Goal: Find specific page/section: Find specific page/section

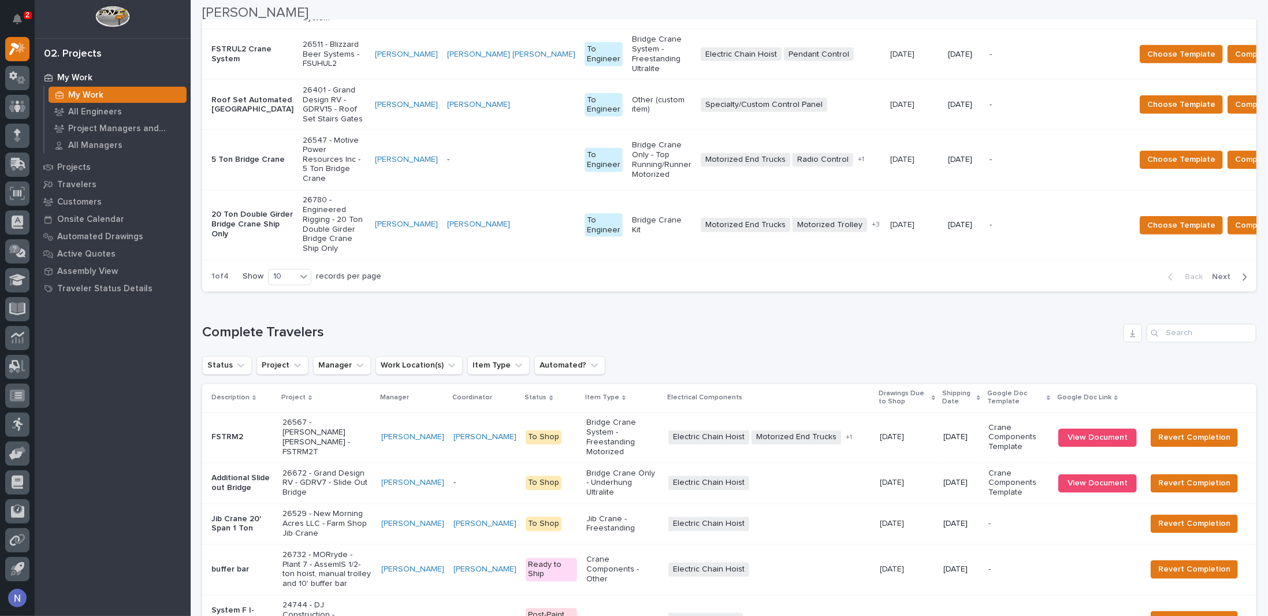
scroll to position [1488, 0]
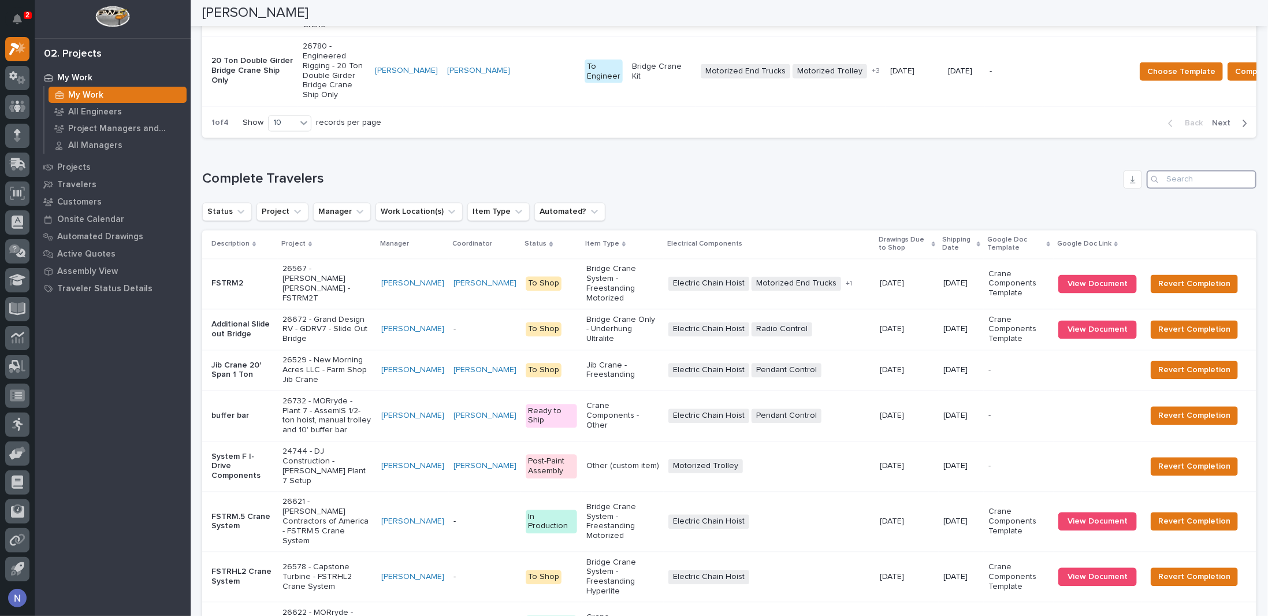
click at [1201, 188] on input "Search" at bounding box center [1202, 179] width 110 height 18
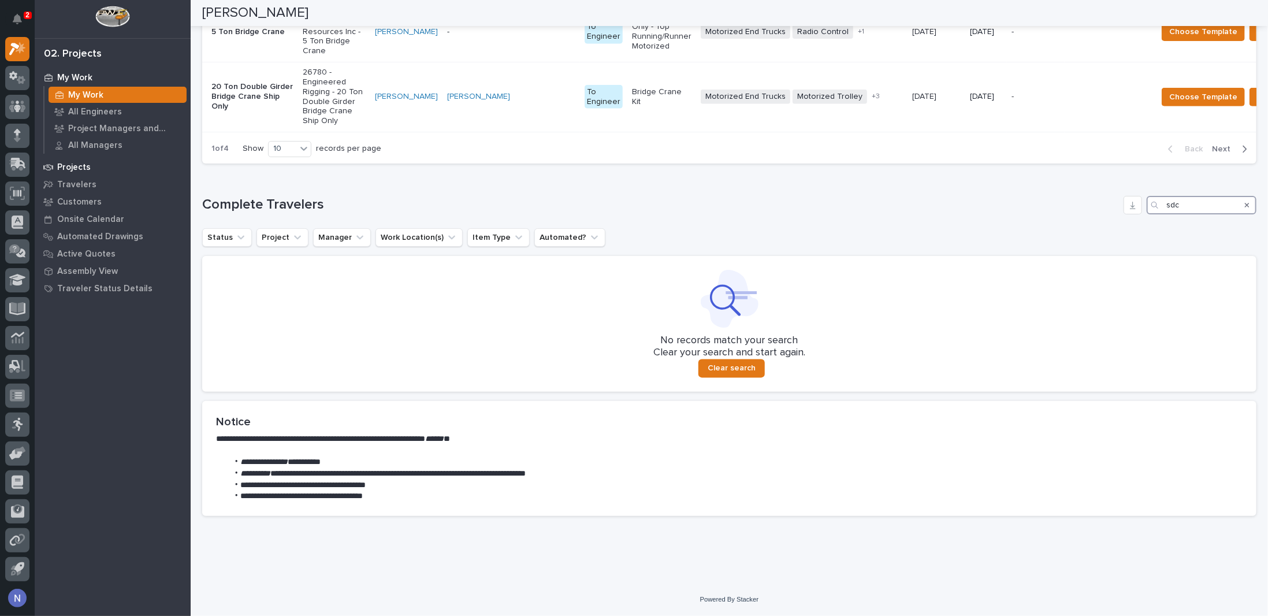
type input "sdc"
click at [61, 164] on p "Projects" at bounding box center [74, 167] width 34 height 10
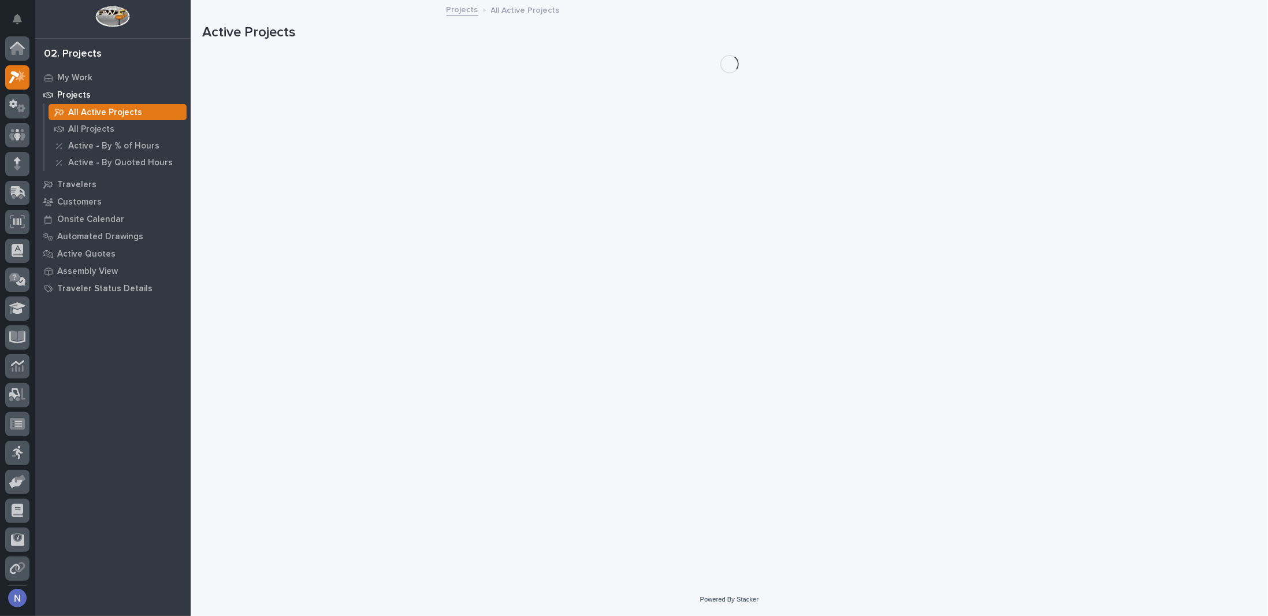
scroll to position [28, 0]
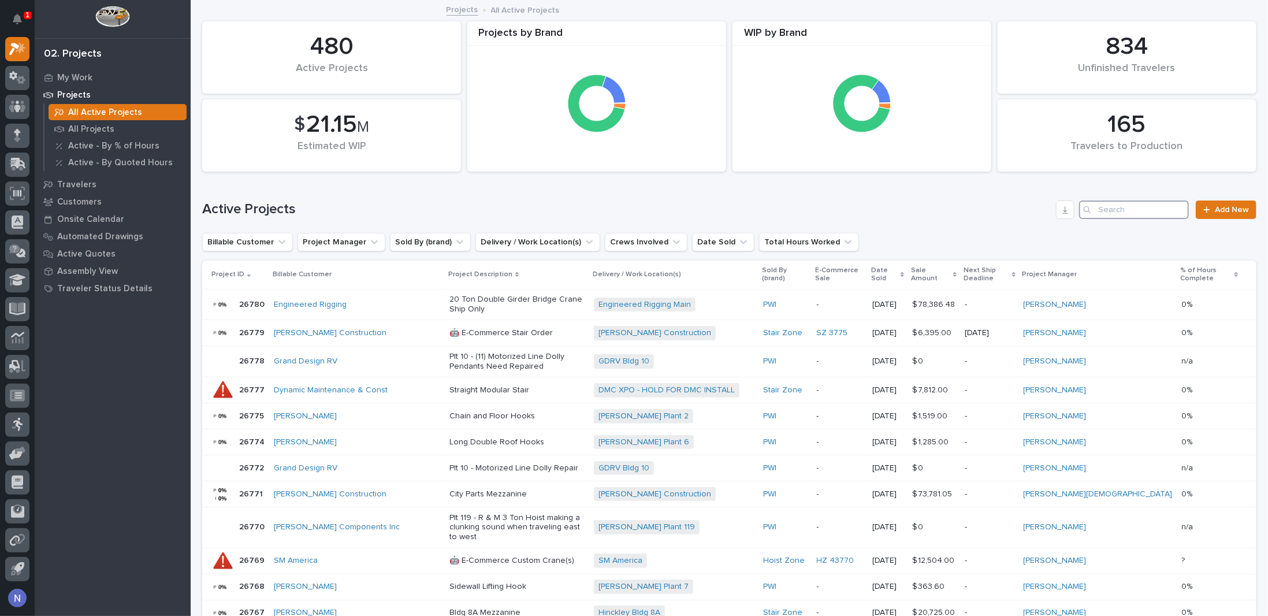
click at [1129, 206] on input "Search" at bounding box center [1134, 209] width 110 height 18
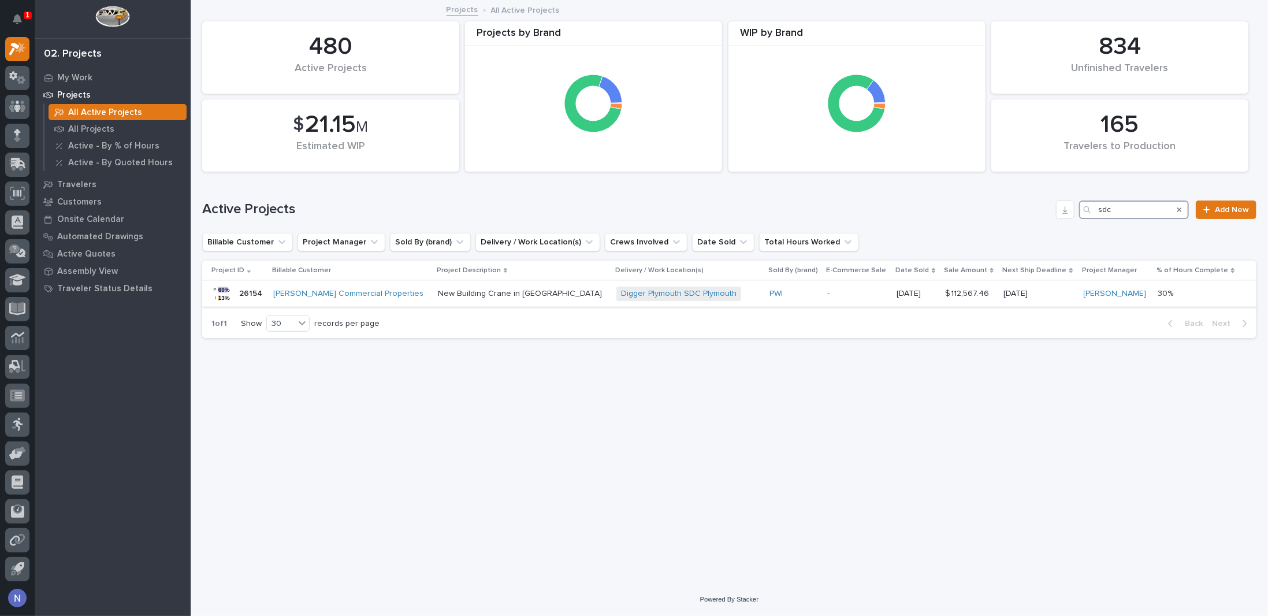
type input "sdc"
click at [403, 295] on div "Graber Commercial Properties" at bounding box center [350, 294] width 155 height 10
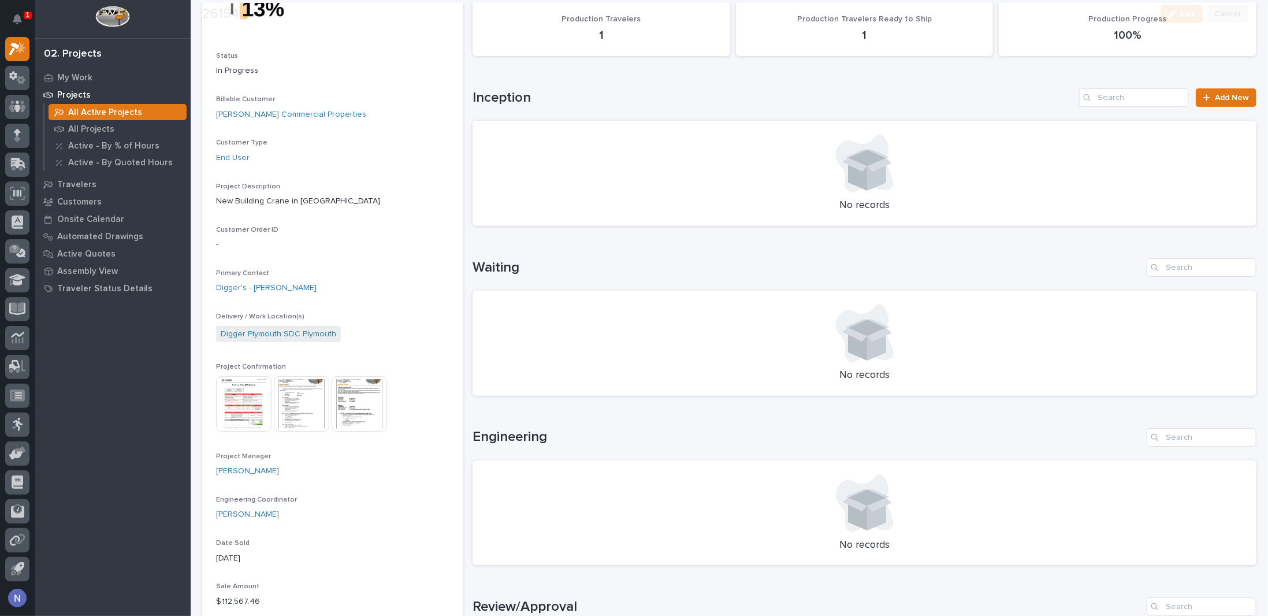
scroll to position [154, 0]
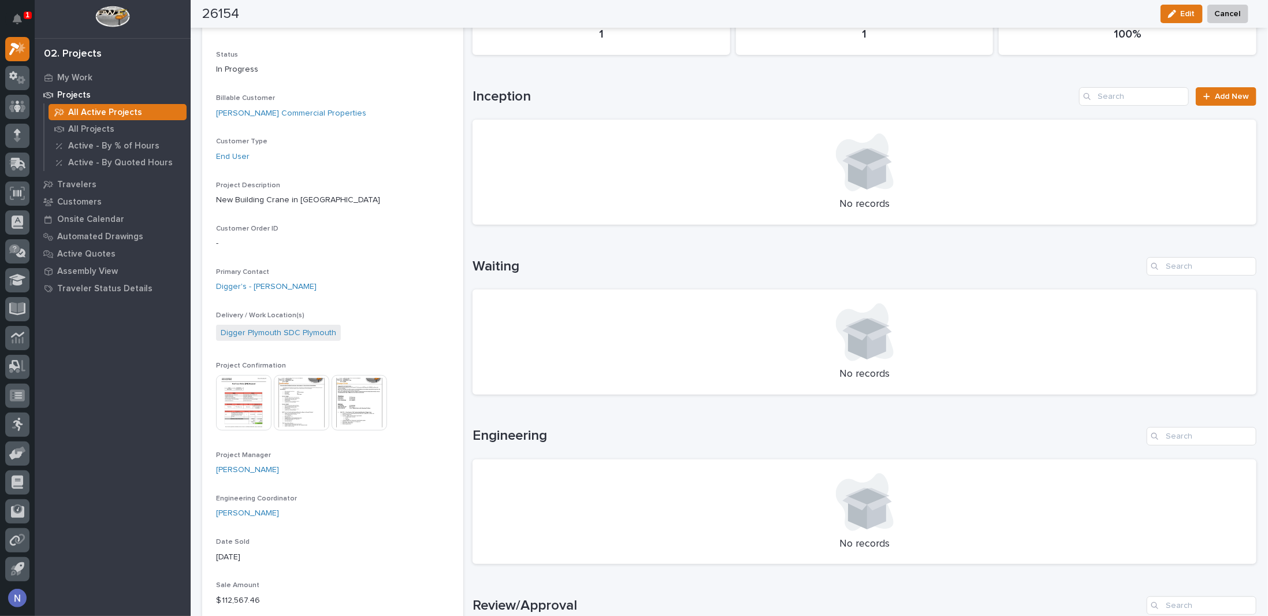
click at [299, 408] on img at bounding box center [301, 402] width 55 height 55
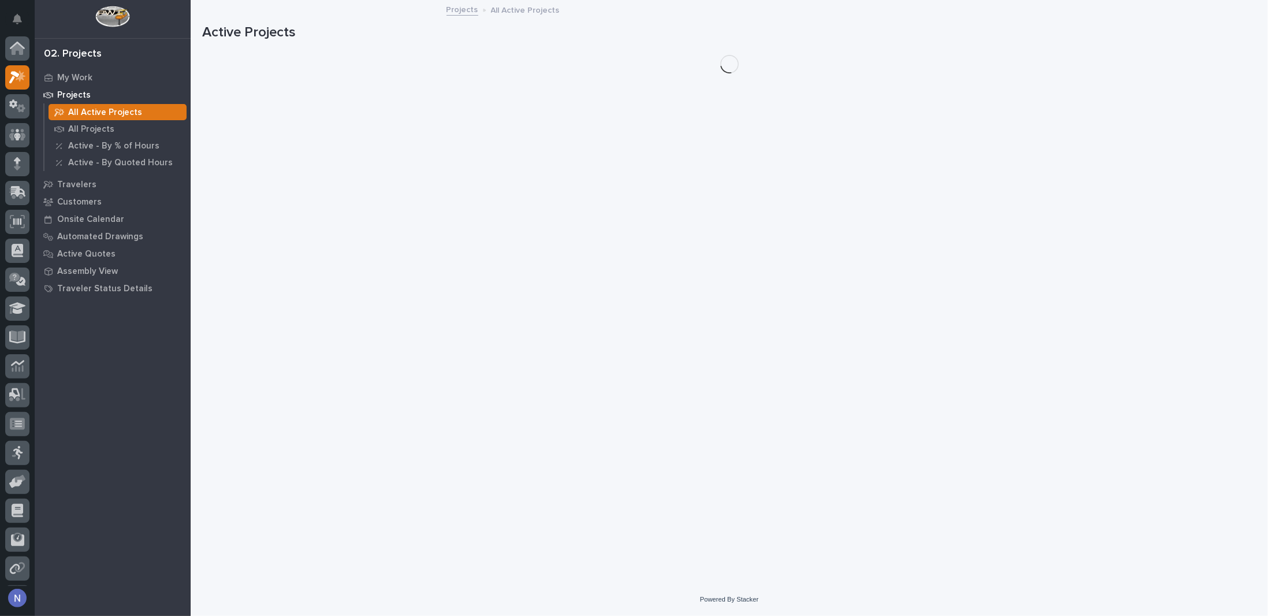
scroll to position [28, 0]
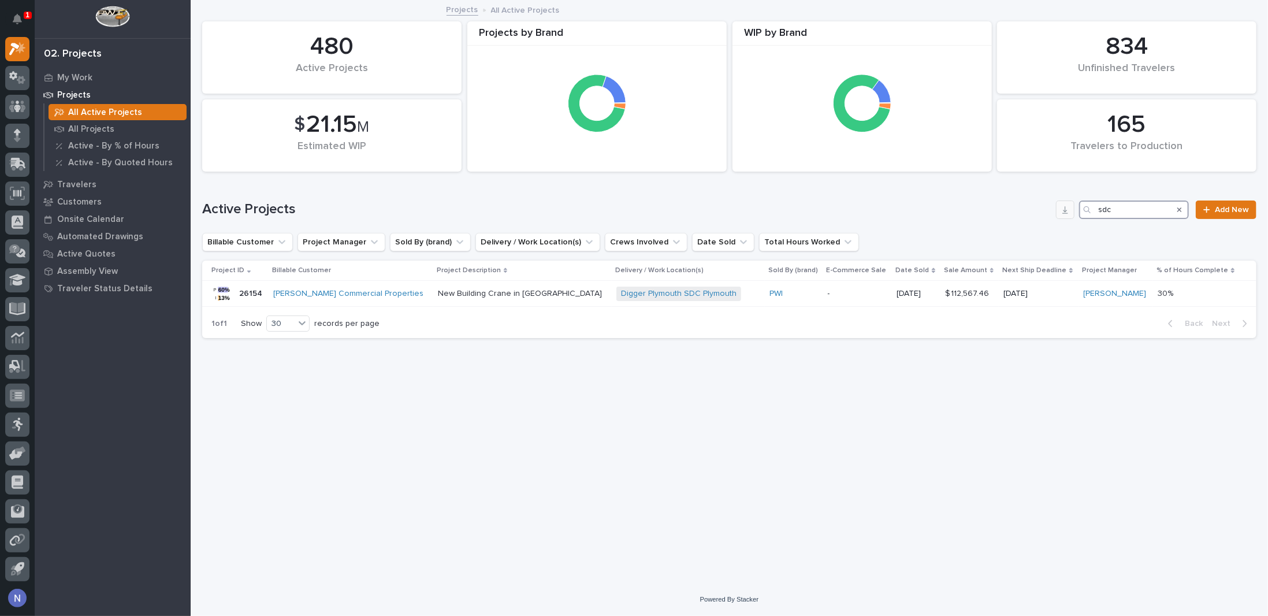
drag, startPoint x: 1123, startPoint y: 210, endPoint x: 1070, endPoint y: 217, distance: 53.7
click at [1070, 217] on div "Active Projects sdc Add New" at bounding box center [729, 209] width 1054 height 18
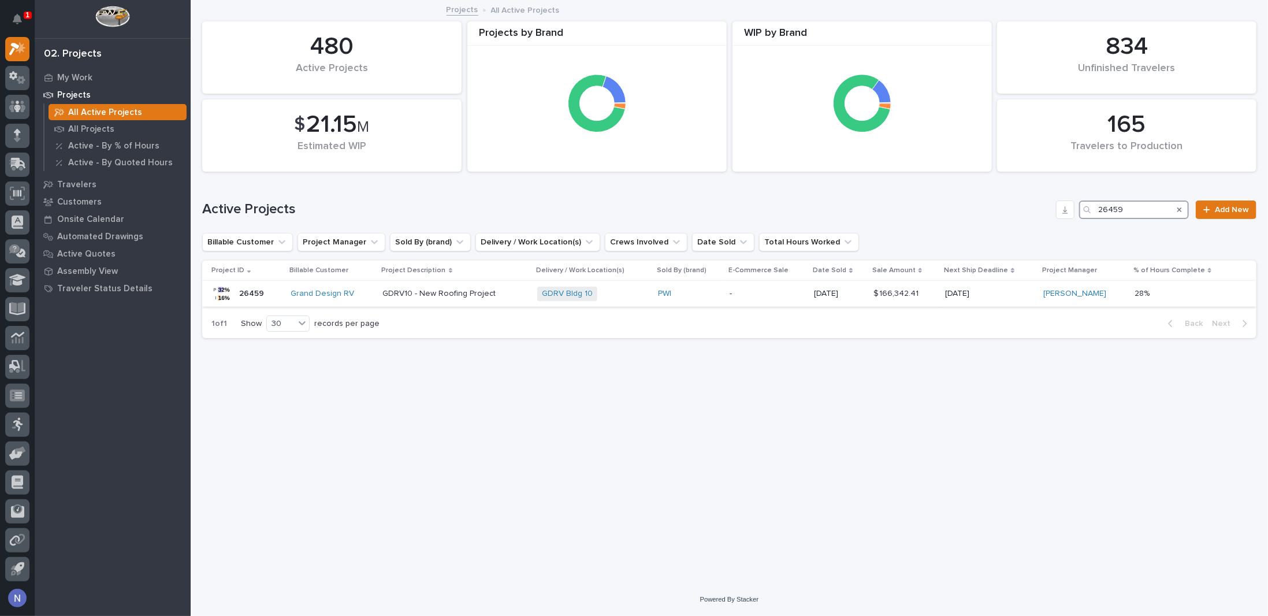
type input "26459"
click at [616, 293] on div "GDRV Bldg 10 + 0" at bounding box center [592, 294] width 111 height 14
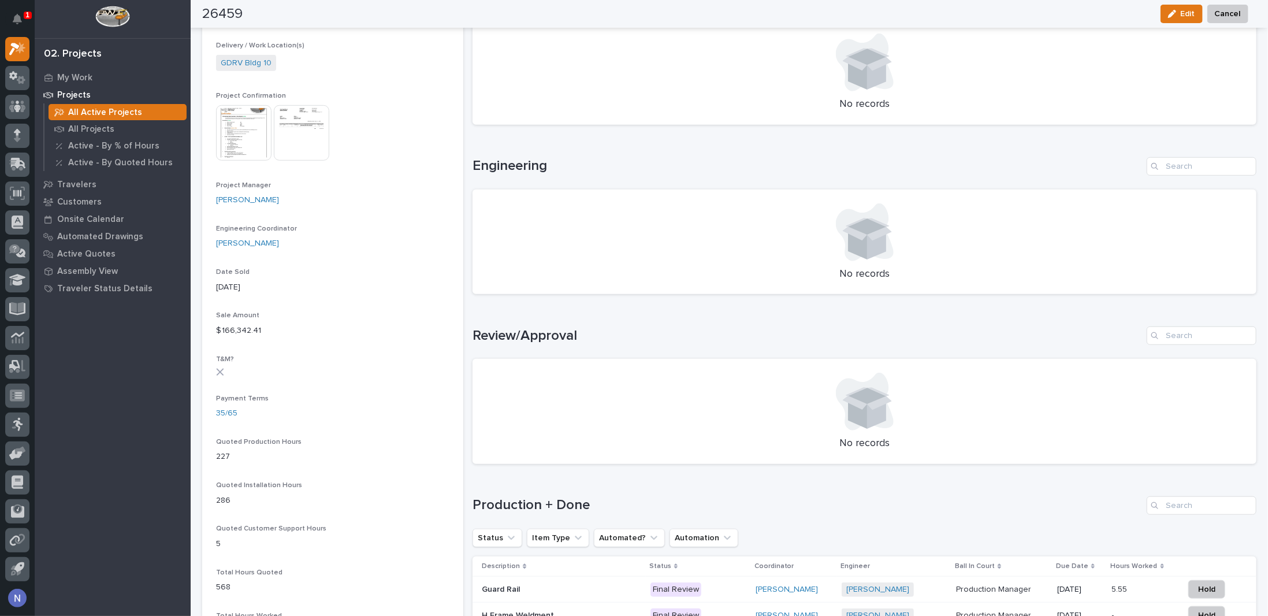
scroll to position [423, 0]
click at [257, 127] on img at bounding box center [243, 132] width 55 height 55
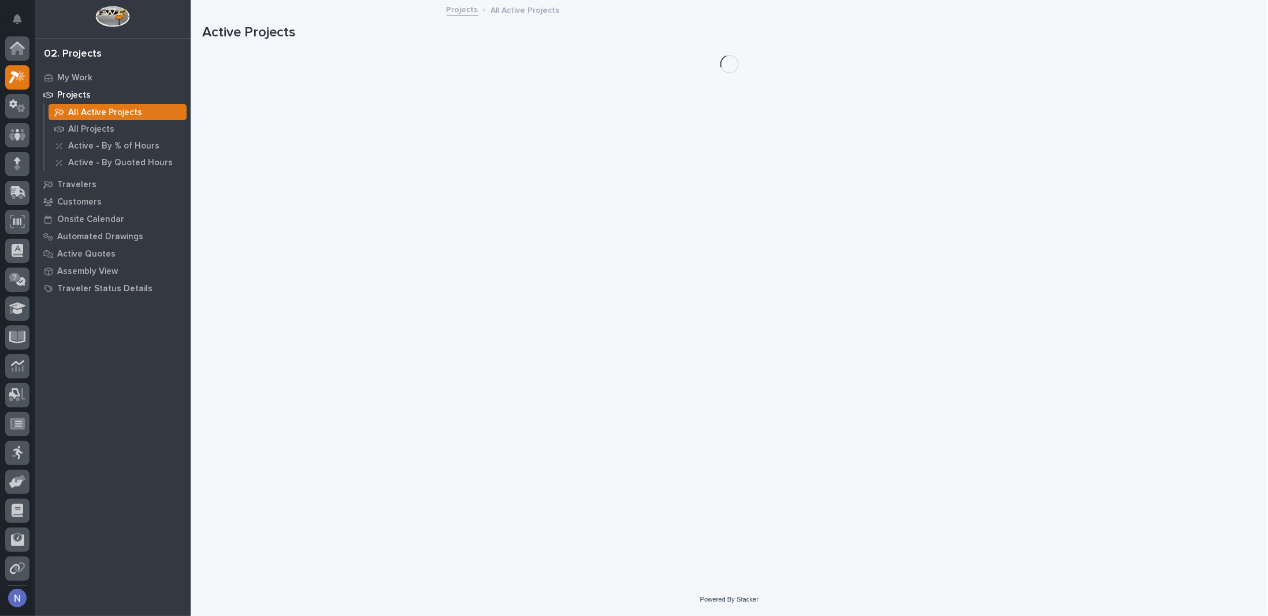
scroll to position [28, 0]
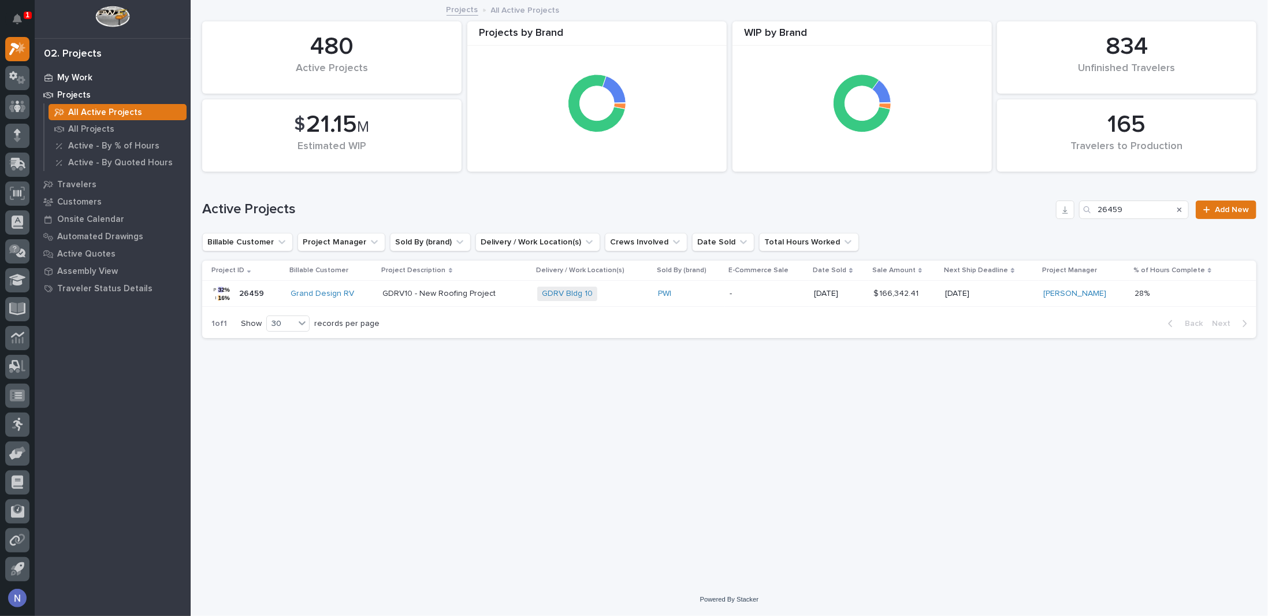
click at [72, 78] on p "My Work" at bounding box center [74, 78] width 35 height 10
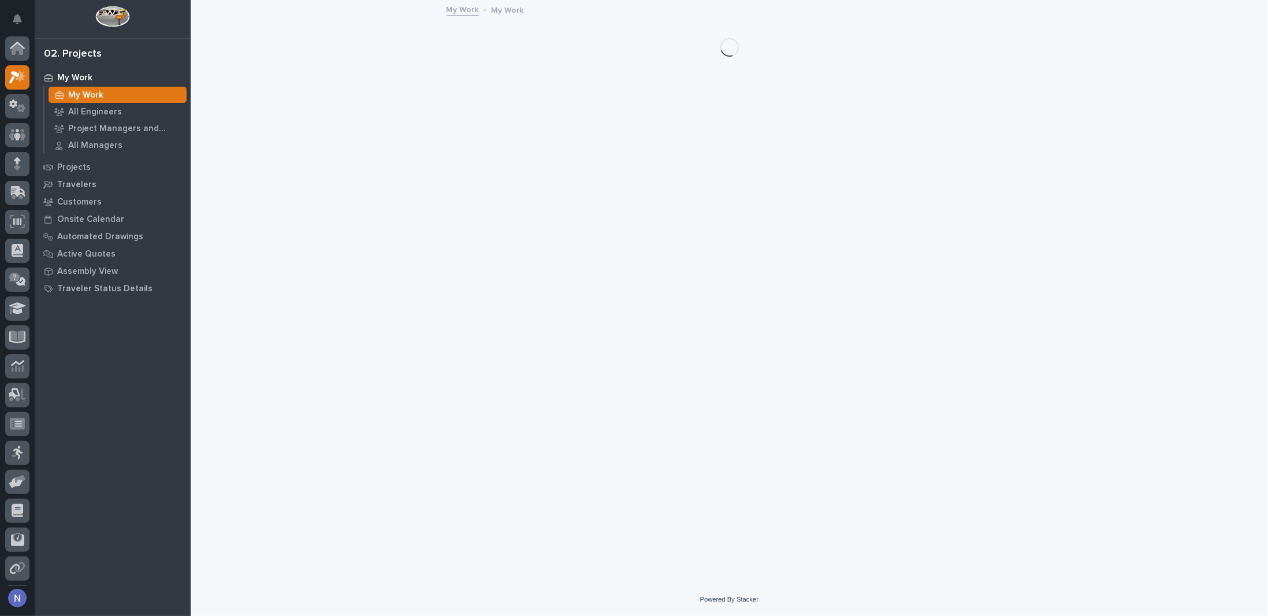
scroll to position [28, 0]
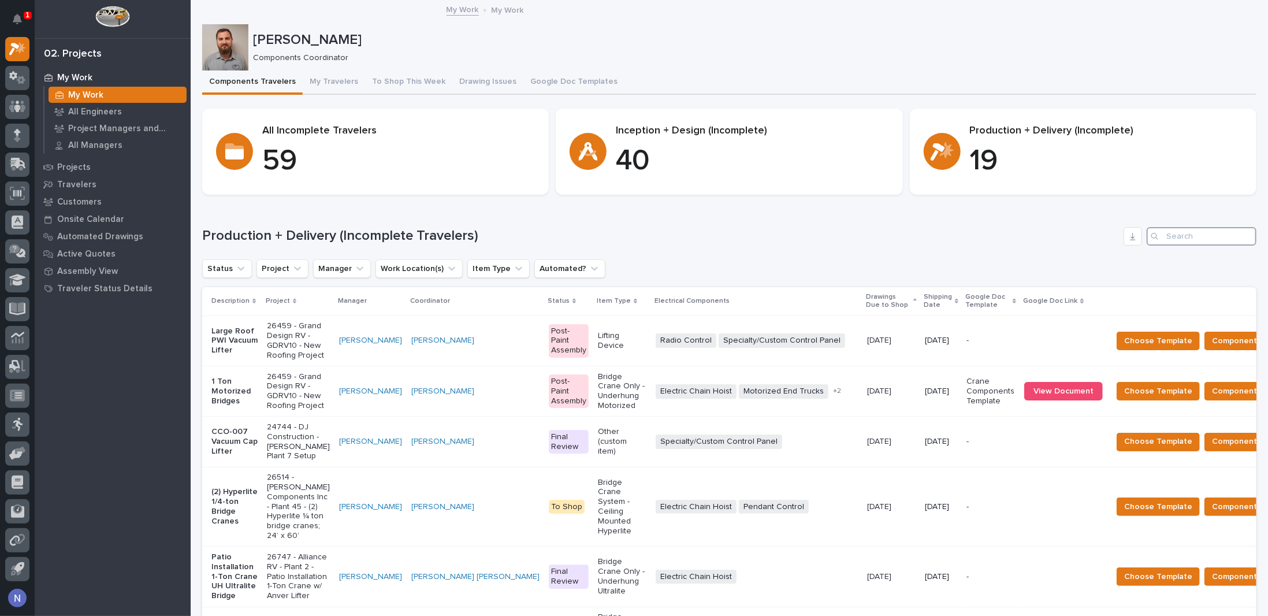
click at [1192, 237] on input "Search" at bounding box center [1202, 236] width 110 height 18
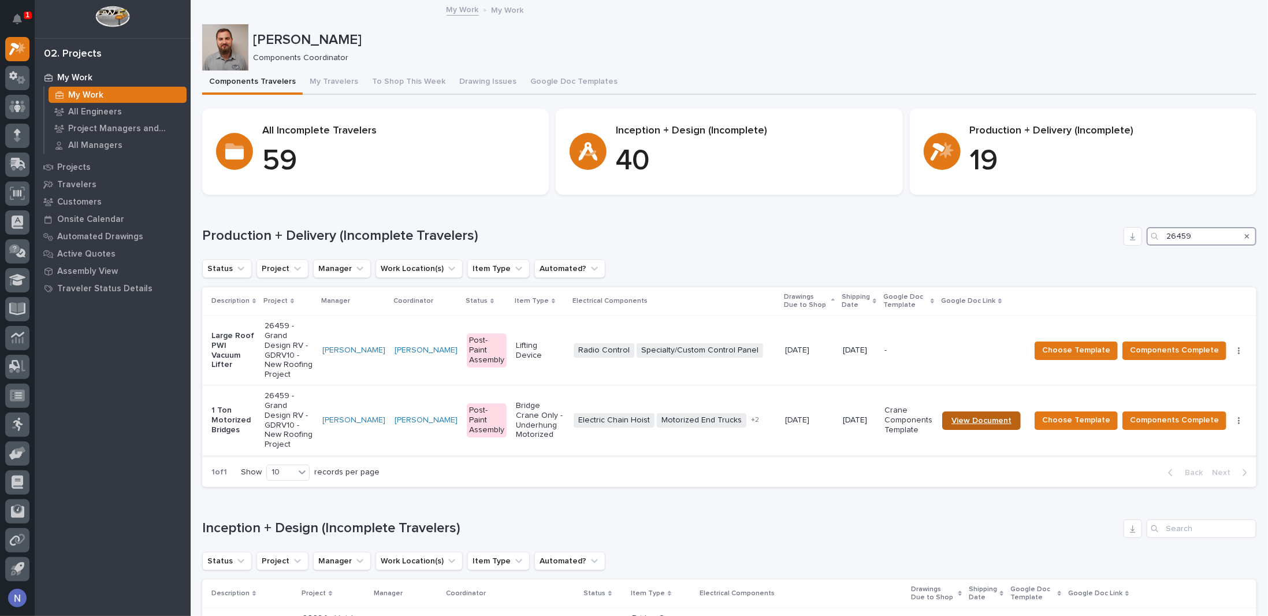
type input "26459"
click at [967, 416] on span "View Document" at bounding box center [981, 420] width 60 height 8
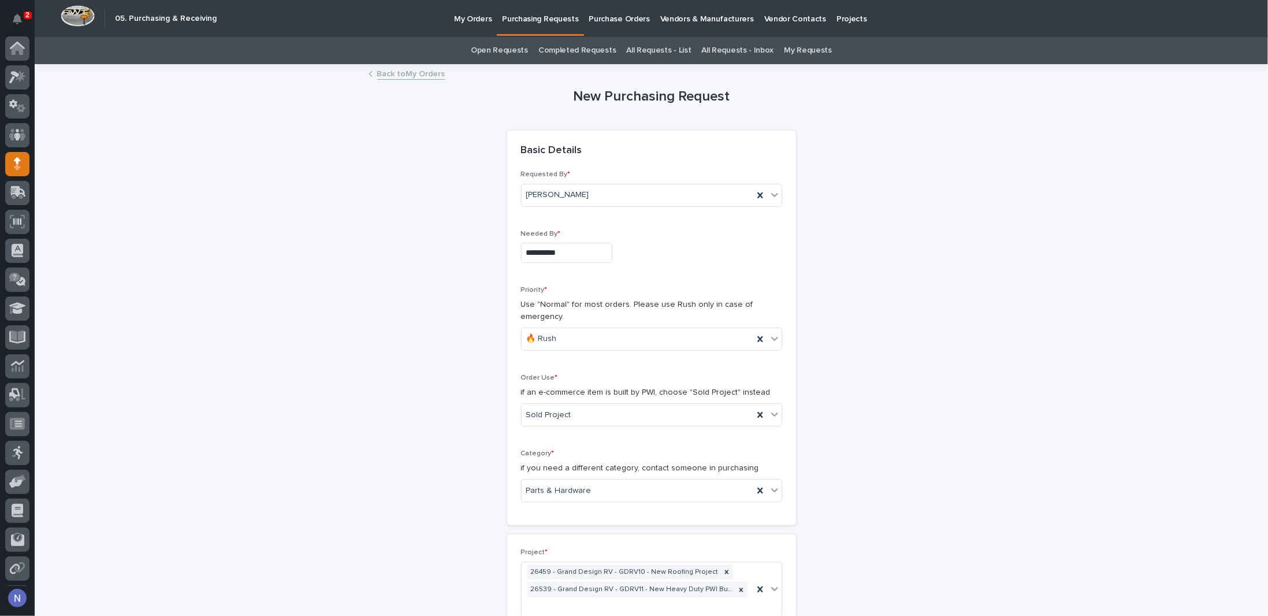
scroll to position [28, 0]
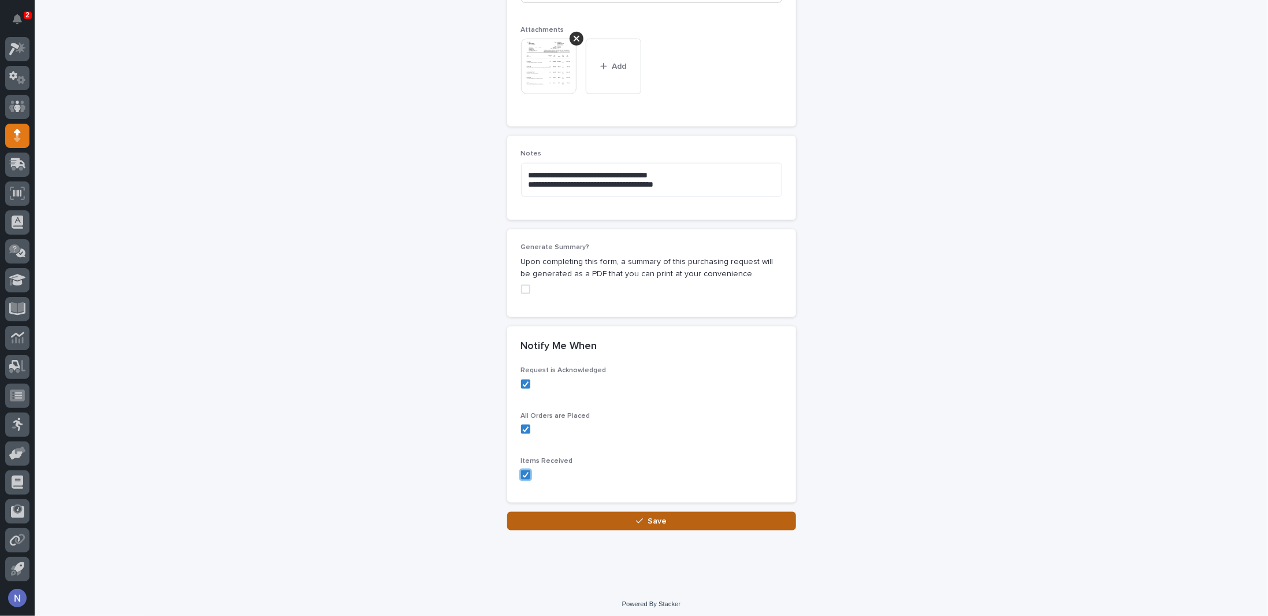
click at [676, 517] on button "Save" at bounding box center [651, 521] width 289 height 18
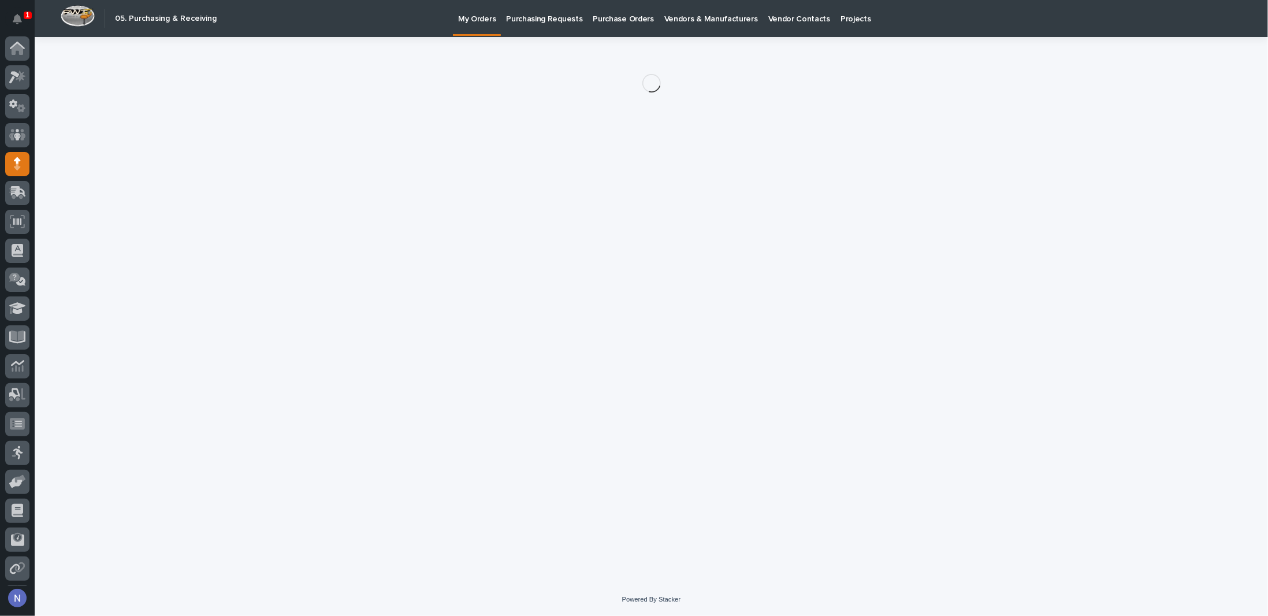
scroll to position [28, 0]
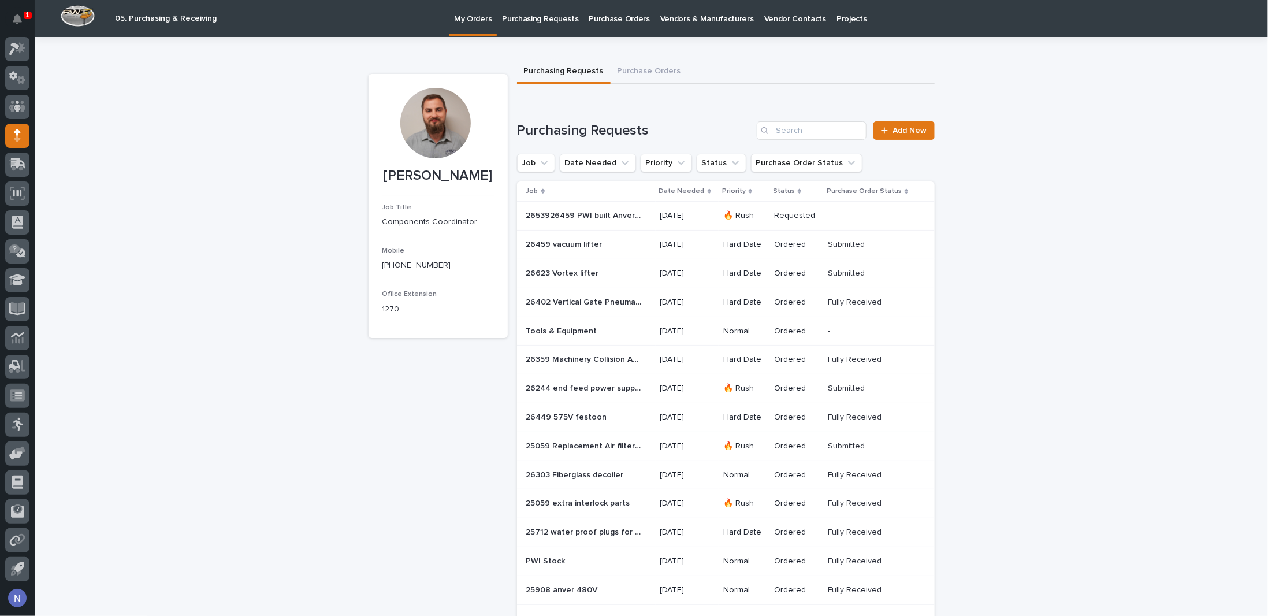
click at [631, 215] on p "2653926459 PWI built Anver lifters" at bounding box center [585, 215] width 118 height 12
